Goal: Transaction & Acquisition: Purchase product/service

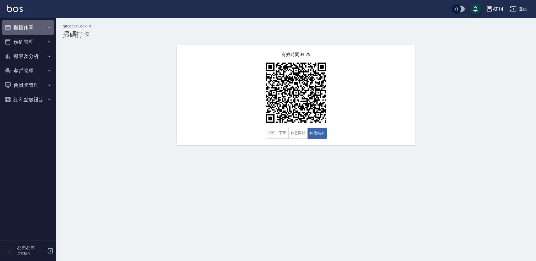
click at [30, 28] on button "櫃檯作業" at bounding box center [28, 27] width 52 height 15
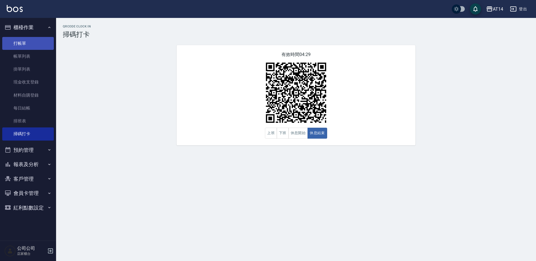
click at [27, 44] on link "打帳單" at bounding box center [28, 43] width 52 height 13
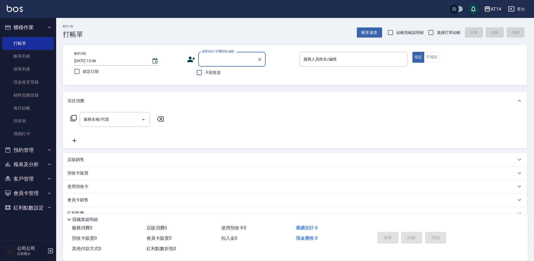
click at [199, 72] on input "不留客資" at bounding box center [199, 73] width 12 height 12
checkbox input "true"
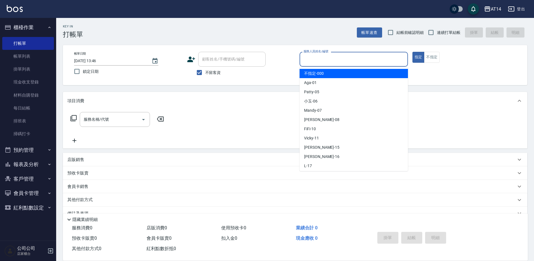
click at [318, 60] on input "服務人員姓名/編號" at bounding box center [353, 59] width 103 height 10
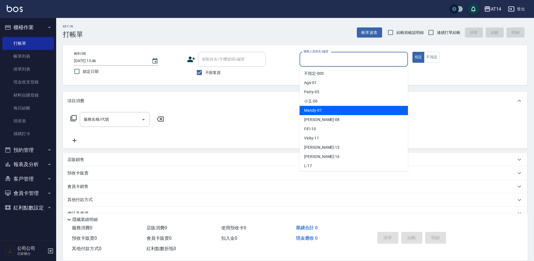
click at [311, 111] on span "Mandy -07" at bounding box center [313, 111] width 18 height 6
type input "Mandy-07"
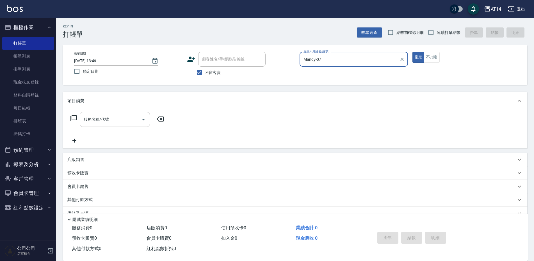
click at [146, 116] on icon "Open" at bounding box center [143, 119] width 7 height 7
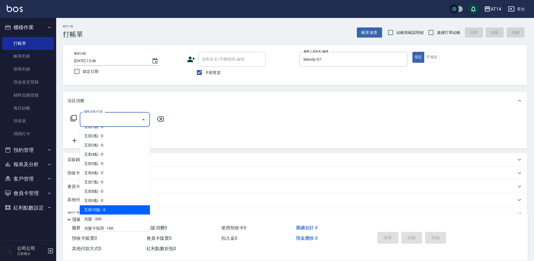
scroll to position [28, 0]
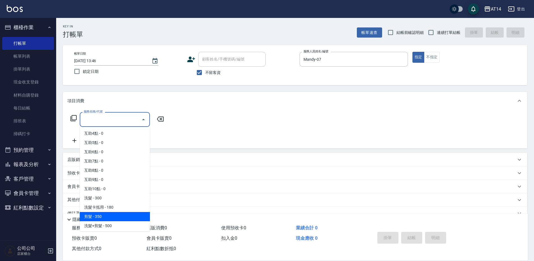
click at [110, 215] on span "剪髮 - 350" at bounding box center [115, 216] width 70 height 9
type input "剪髮(021)"
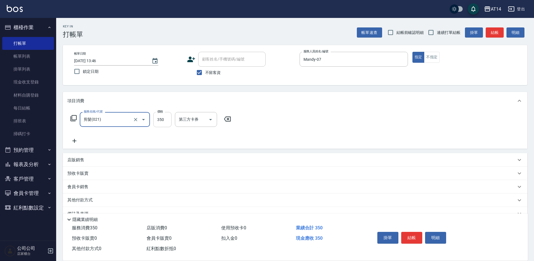
click at [165, 122] on input "350" at bounding box center [162, 119] width 18 height 15
type input "300"
click at [414, 236] on button "結帳" at bounding box center [411, 238] width 21 height 12
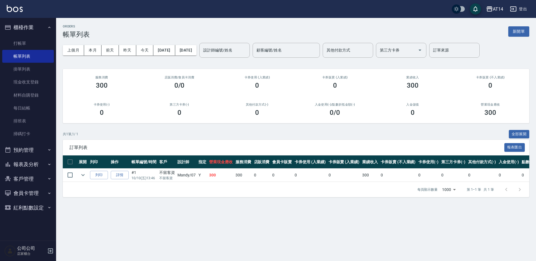
click at [35, 164] on button "報表及分析" at bounding box center [28, 164] width 52 height 15
click at [32, 151] on button "預約管理" at bounding box center [28, 150] width 52 height 15
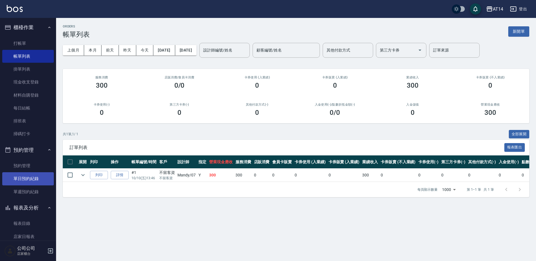
click at [35, 177] on link "單日預約紀錄" at bounding box center [28, 179] width 52 height 13
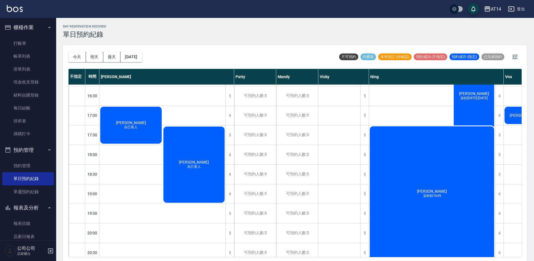
scroll to position [224, 0]
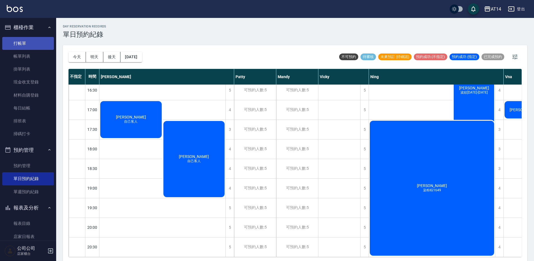
click at [24, 45] on link "打帳單" at bounding box center [28, 43] width 52 height 13
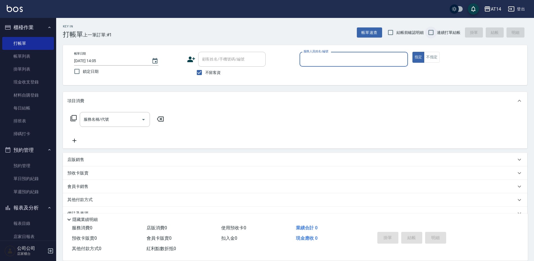
click at [433, 33] on input "連續打單結帳" at bounding box center [431, 33] width 12 height 12
checkbox input "true"
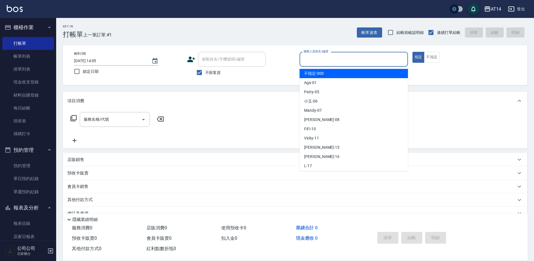
click at [316, 58] on div "服務人員姓名/編號 服務人員姓名/編號" at bounding box center [353, 59] width 108 height 15
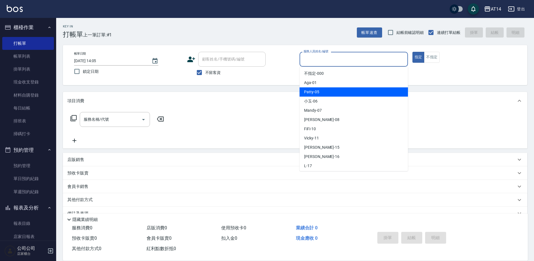
click at [309, 92] on span "Patty -05" at bounding box center [311, 92] width 15 height 6
type input "Patty-05"
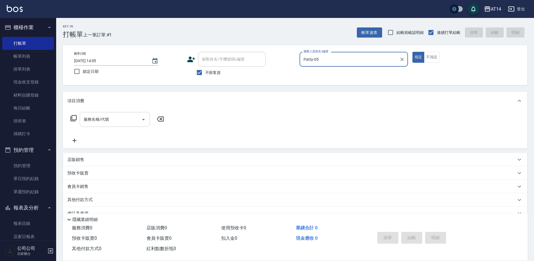
click at [112, 117] on input "服務名稱/代號" at bounding box center [110, 120] width 57 height 10
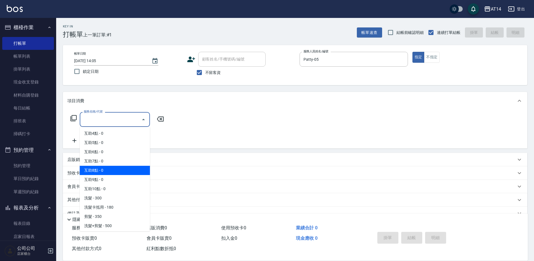
scroll to position [56, 0]
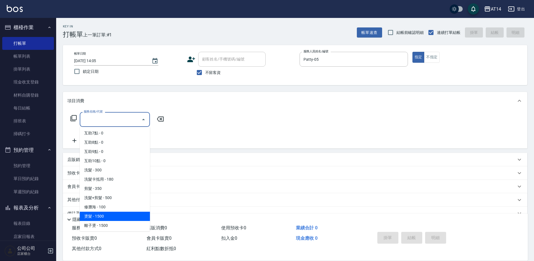
click at [97, 217] on span "燙髮 - 1500" at bounding box center [115, 216] width 70 height 9
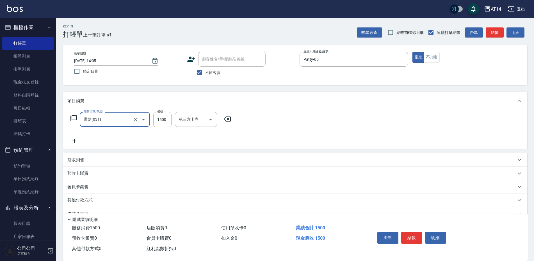
click at [128, 120] on input "燙髮(031)" at bounding box center [106, 120] width 49 height 10
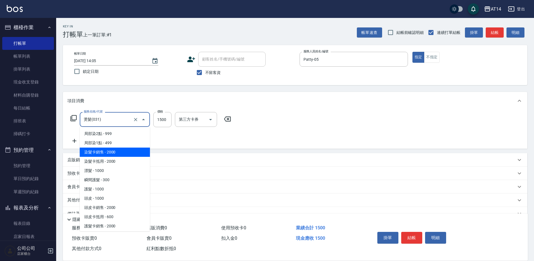
scroll to position [214, 0]
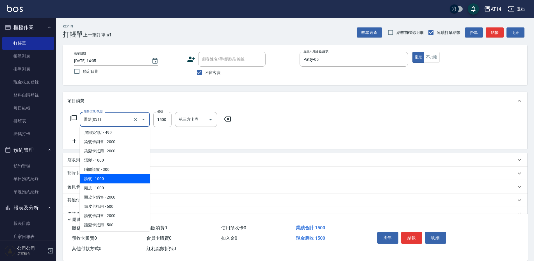
click at [95, 180] on span "護髮 - 1000" at bounding box center [115, 178] width 70 height 9
type input "護髮(051)"
type input "1000"
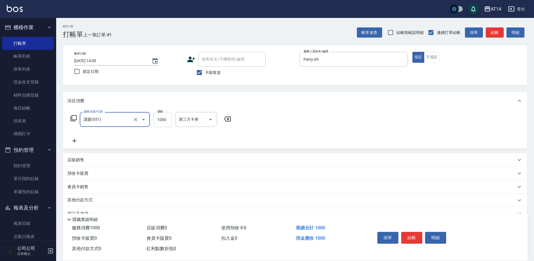
click at [163, 123] on input "1000" at bounding box center [162, 119] width 18 height 15
click at [118, 119] on input "護髮(051)" at bounding box center [106, 120] width 49 height 10
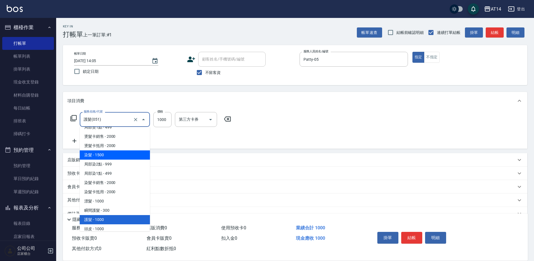
scroll to position [194, 0]
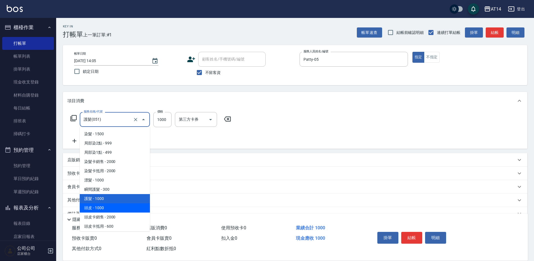
click at [101, 208] on span "頭皮 - 1000" at bounding box center [115, 208] width 70 height 9
type input "頭皮(052)"
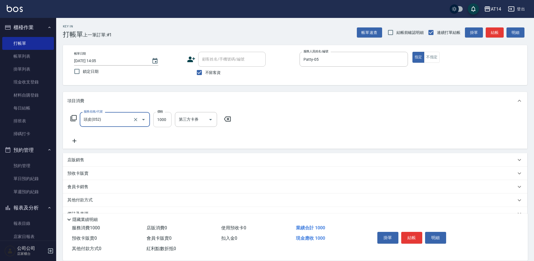
click at [159, 119] on input "1000" at bounding box center [162, 119] width 18 height 15
type input "1500"
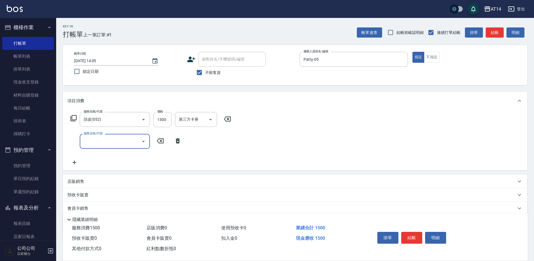
click at [119, 142] on input "服務名稱/代號" at bounding box center [110, 142] width 57 height 10
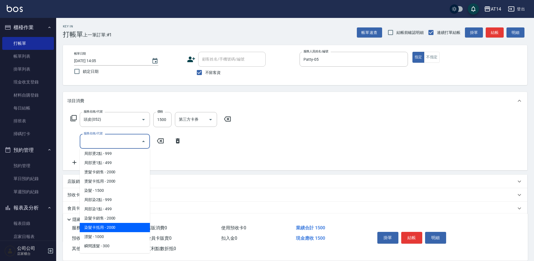
scroll to position [196, 0]
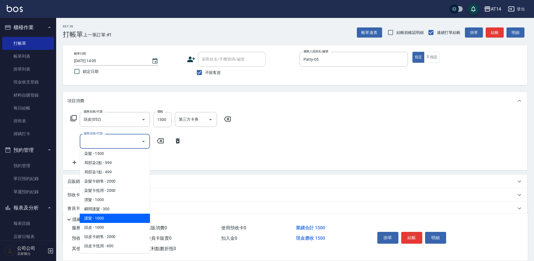
click at [101, 219] on span "護髮 - 1000" at bounding box center [115, 218] width 70 height 9
type input "護髮(051)"
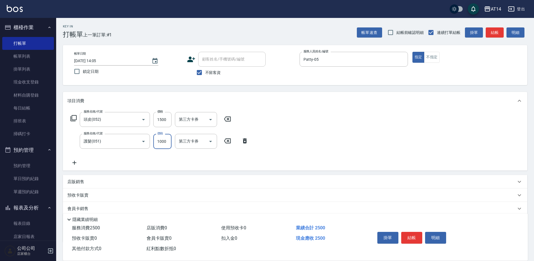
click at [162, 140] on input "1000" at bounding box center [162, 141] width 18 height 15
type input "700"
click at [74, 165] on icon at bounding box center [74, 163] width 4 height 4
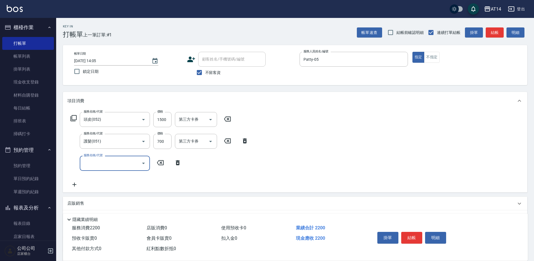
click at [91, 165] on input "服務名稱/代號" at bounding box center [110, 163] width 57 height 10
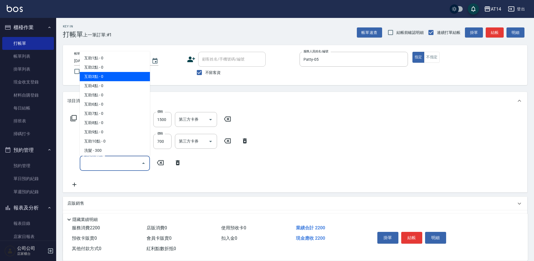
click at [101, 76] on span "互助3點 - 0" at bounding box center [115, 76] width 70 height 9
type input "互助3點(003)"
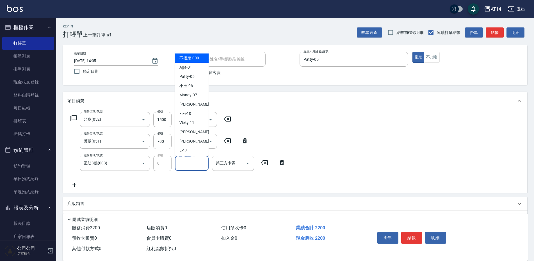
click at [186, 160] on input "互助點數-1" at bounding box center [191, 163] width 29 height 10
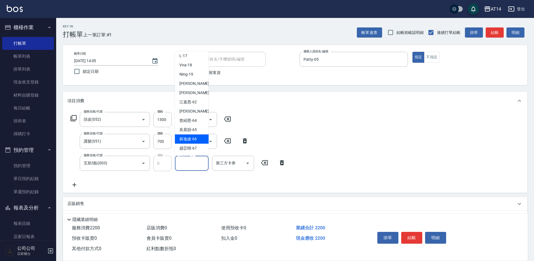
scroll to position [104, 0]
click at [189, 148] on span "[PERSON_NAME]-68" at bounding box center [187, 149] width 17 height 6
type input "[PERSON_NAME]-68"
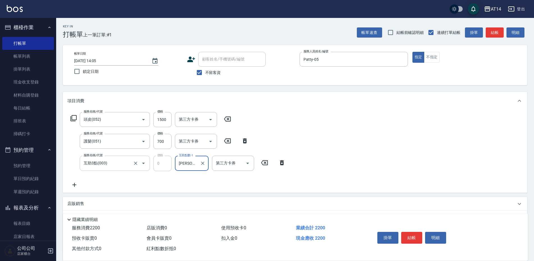
click at [116, 164] on input "互助3點(003)" at bounding box center [106, 163] width 49 height 10
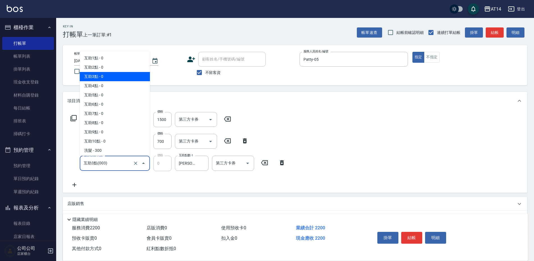
click at [115, 165] on input "互助3點(003)" at bounding box center [106, 163] width 49 height 10
click at [102, 82] on span "互助4點 - 0" at bounding box center [115, 85] width 70 height 9
type input "互助4點(004)"
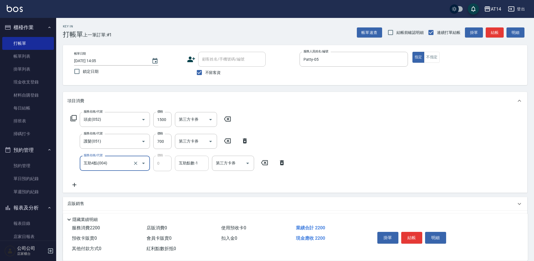
click at [187, 162] on div "互助點數-1 互助點數-1" at bounding box center [192, 163] width 34 height 15
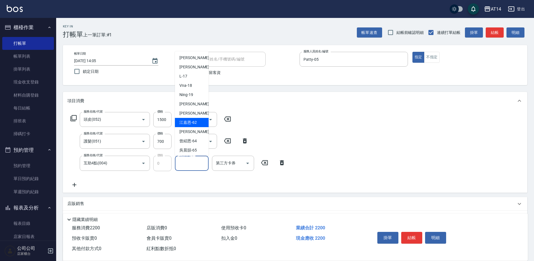
scroll to position [84, 0]
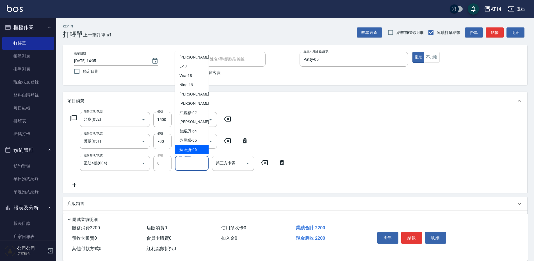
click at [192, 149] on span "[PERSON_NAME]-66" at bounding box center [187, 150] width 17 height 6
type input "[PERSON_NAME]-66"
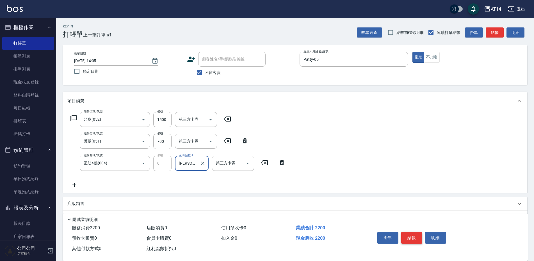
click at [414, 236] on button "結帳" at bounding box center [411, 238] width 21 height 12
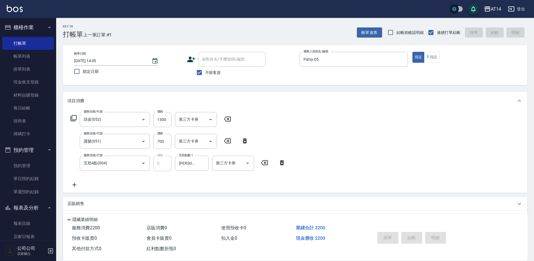
type input "[DATE] 14:31"
